Goal: Information Seeking & Learning: Learn about a topic

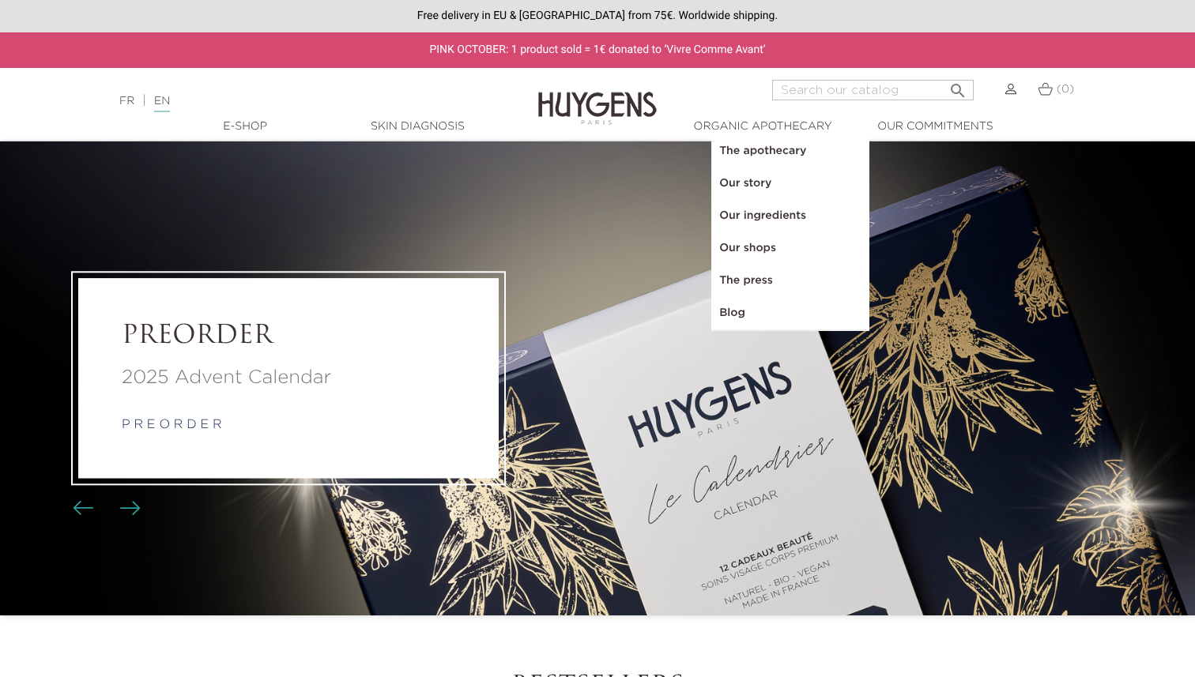
click at [763, 206] on link "Our ingredients" at bounding box center [790, 216] width 158 height 32
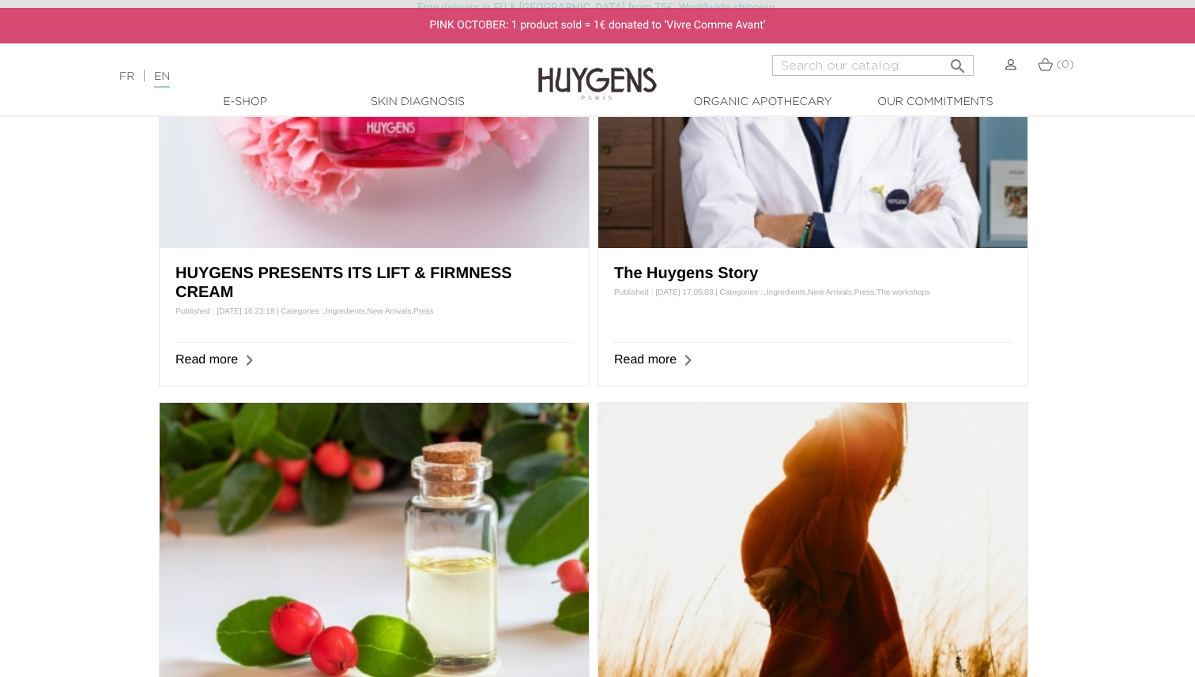
scroll to position [982, 0]
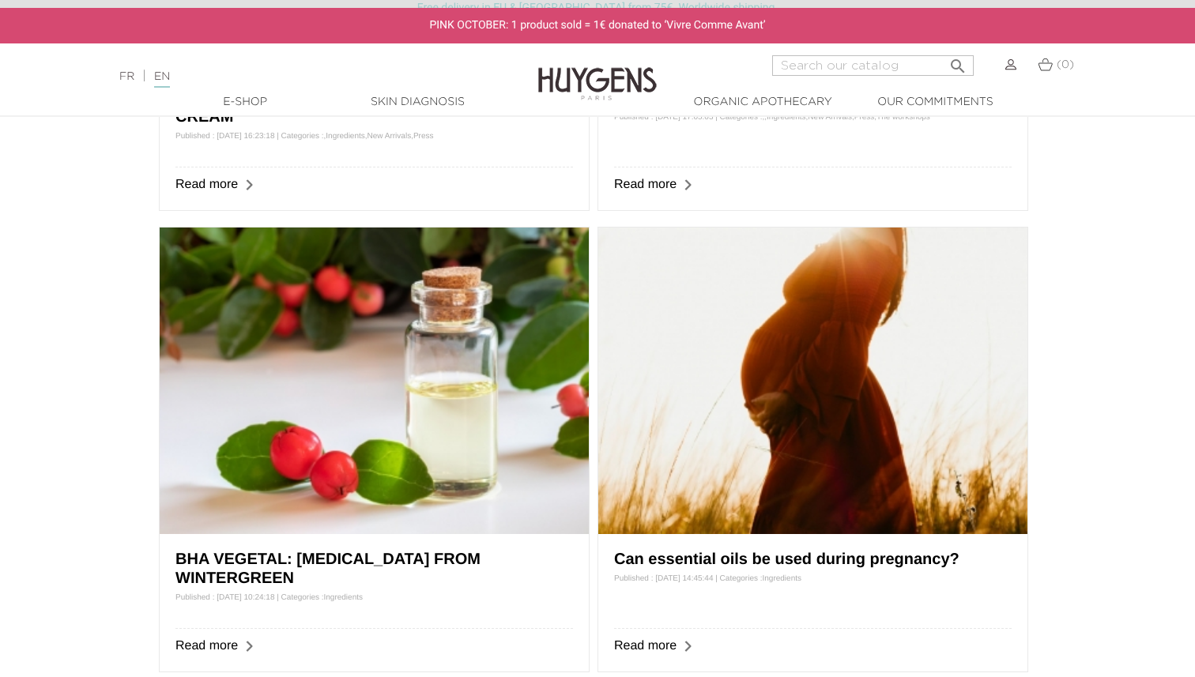
click at [423, 344] on img at bounding box center [374, 381] width 429 height 307
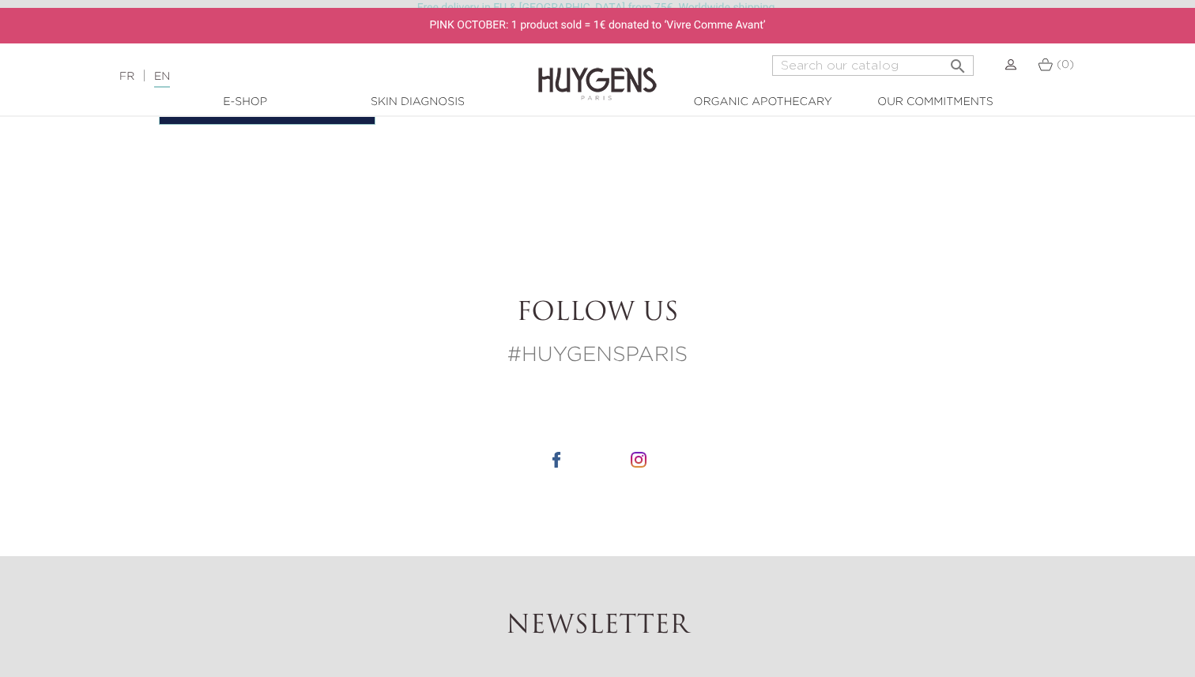
scroll to position [1986, 0]
